Goal: Task Accomplishment & Management: Manage account settings

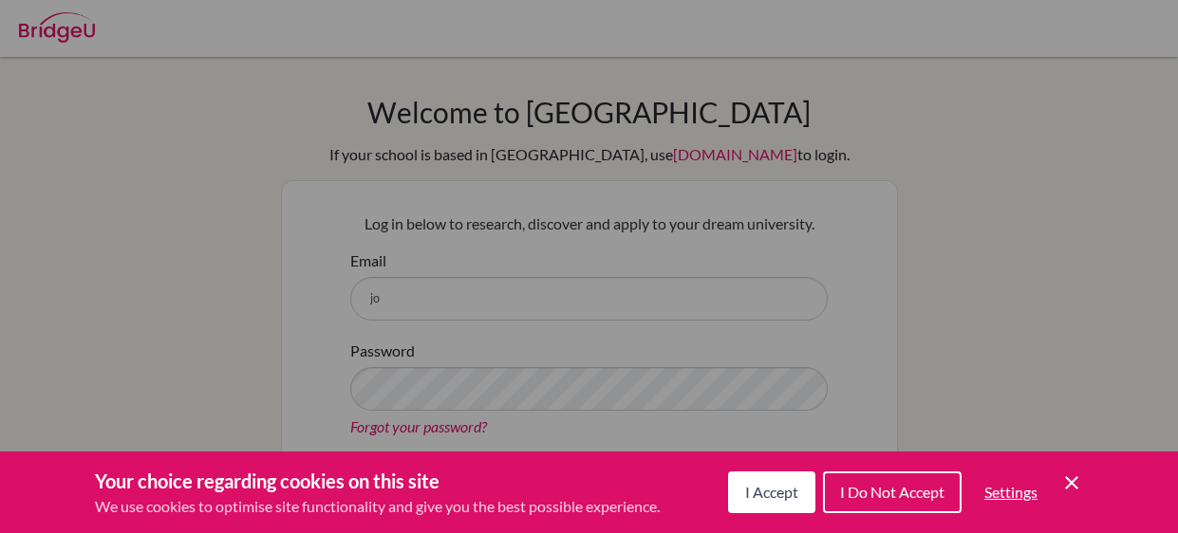
click at [787, 500] on span "I Accept" at bounding box center [771, 492] width 53 height 18
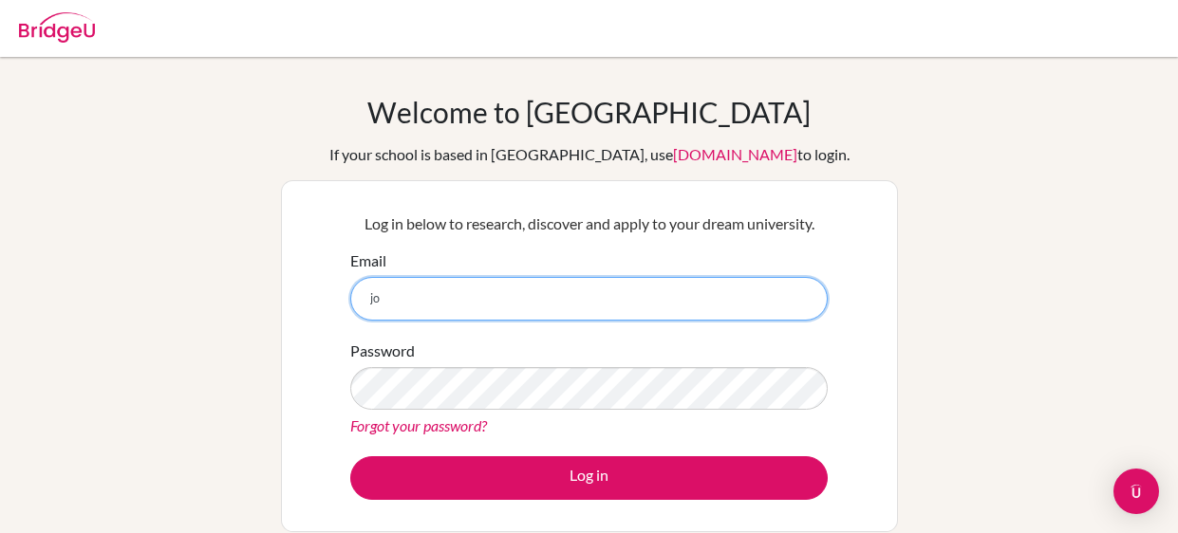
click at [781, 288] on input "jo" at bounding box center [588, 299] width 477 height 44
type input "joseballivian9@gmail.com"
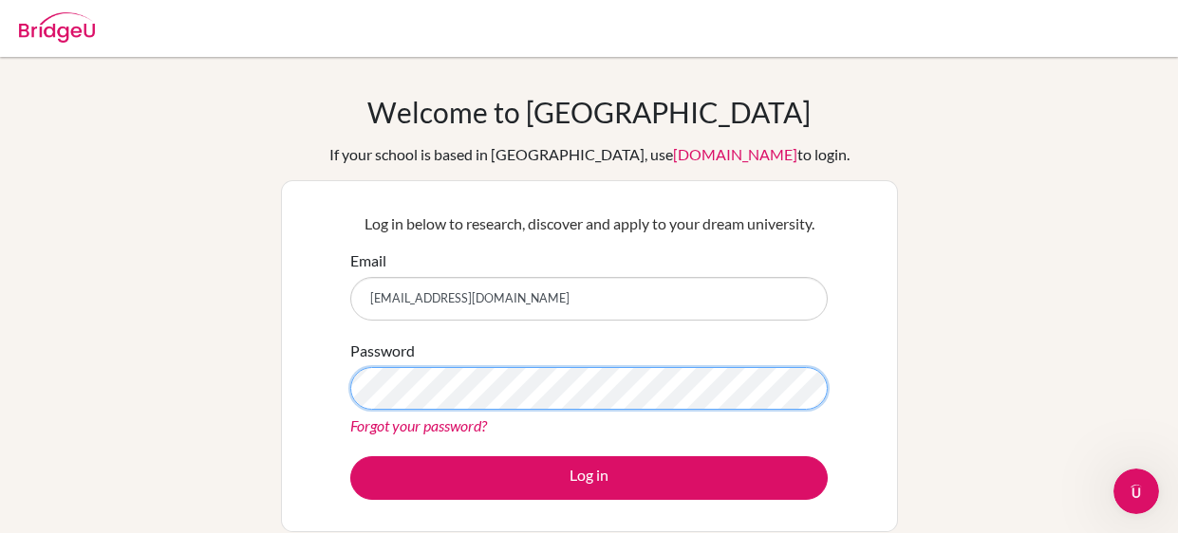
click at [350, 456] on button "Log in" at bounding box center [588, 478] width 477 height 44
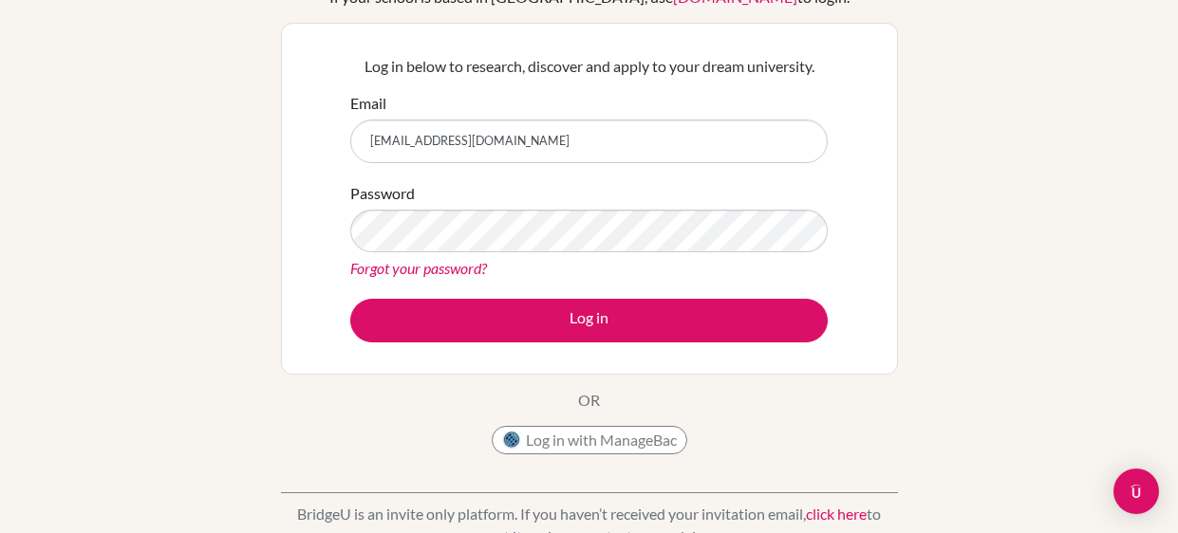
scroll to position [169, 0]
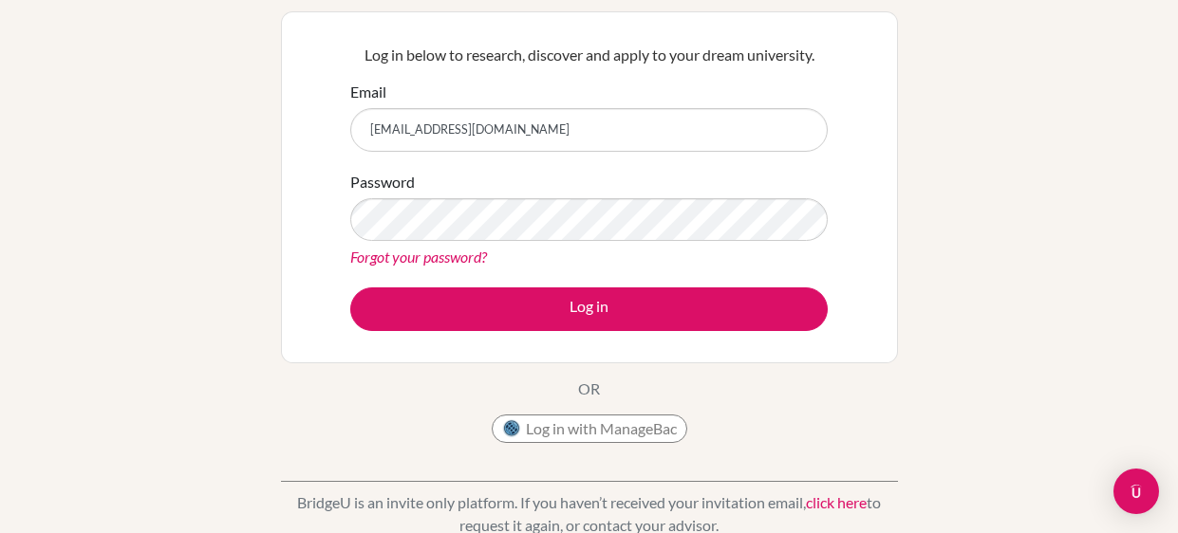
click at [439, 258] on link "Forgot your password?" at bounding box center [418, 257] width 137 height 18
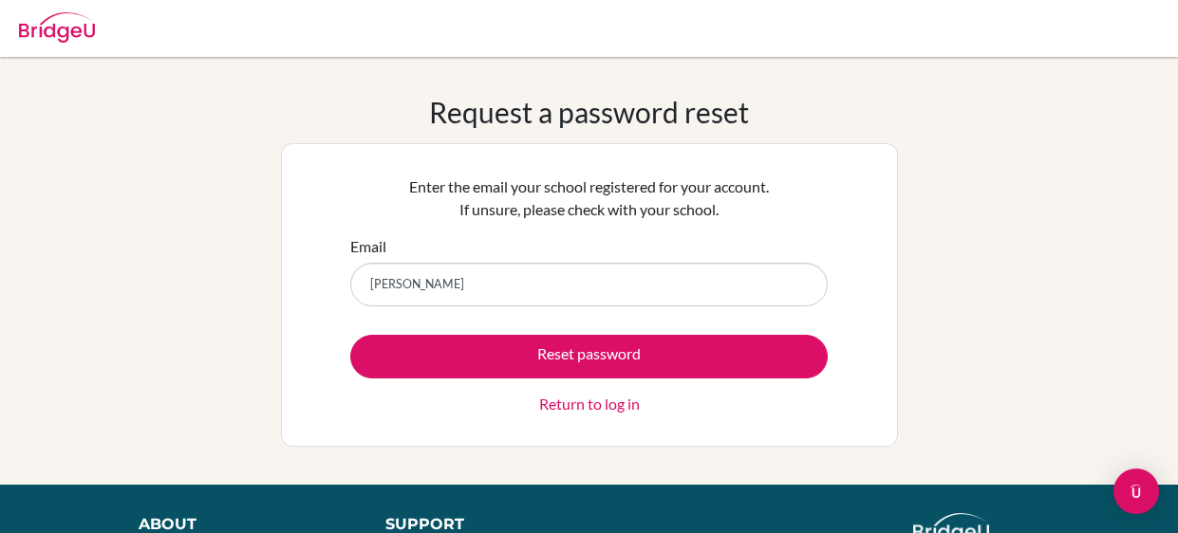
type input "[PERSON_NAME]"
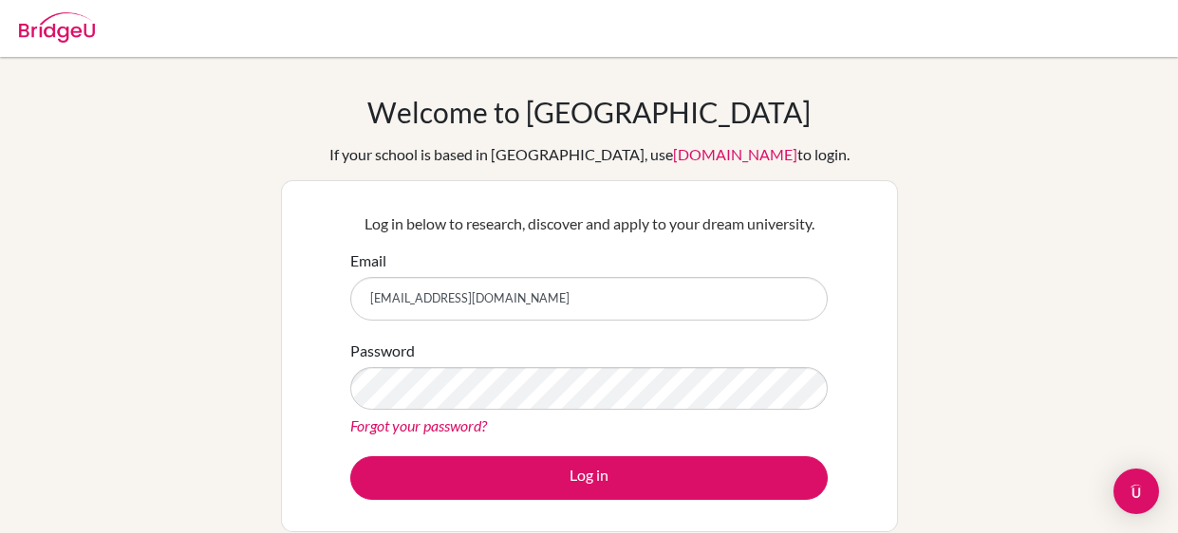
type input "[EMAIL_ADDRESS][DOMAIN_NAME]"
click at [350, 456] on button "Log in" at bounding box center [588, 478] width 477 height 44
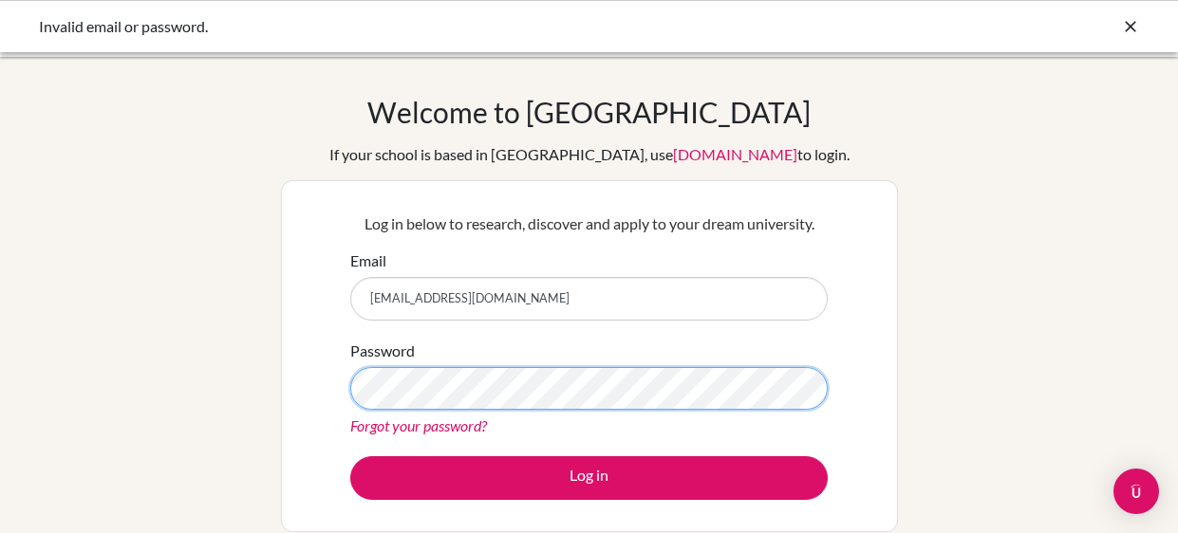
click at [350, 456] on button "Log in" at bounding box center [588, 478] width 477 height 44
